Goal: Information Seeking & Learning: Learn about a topic

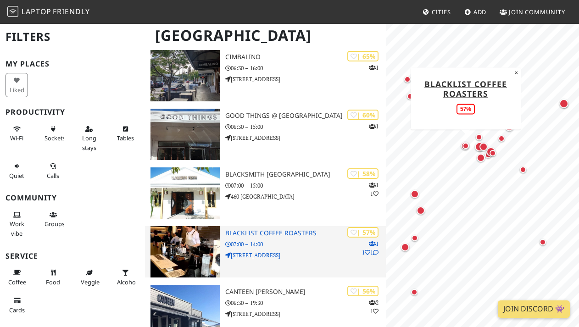
scroll to position [667, 0]
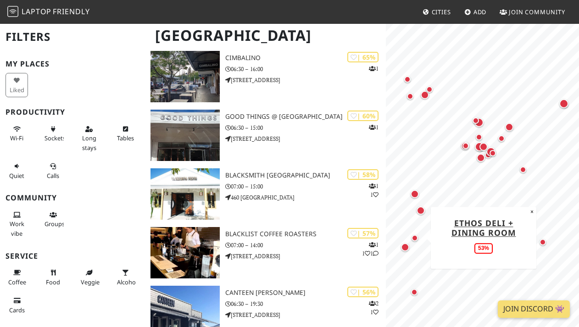
click at [414, 238] on div "Map marker" at bounding box center [414, 238] width 6 height 6
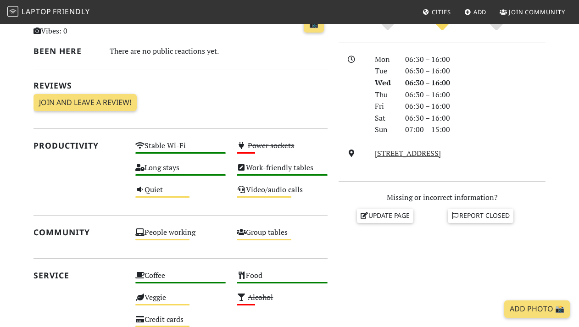
scroll to position [243, 0]
